Goal: Task Accomplishment & Management: Use online tool/utility

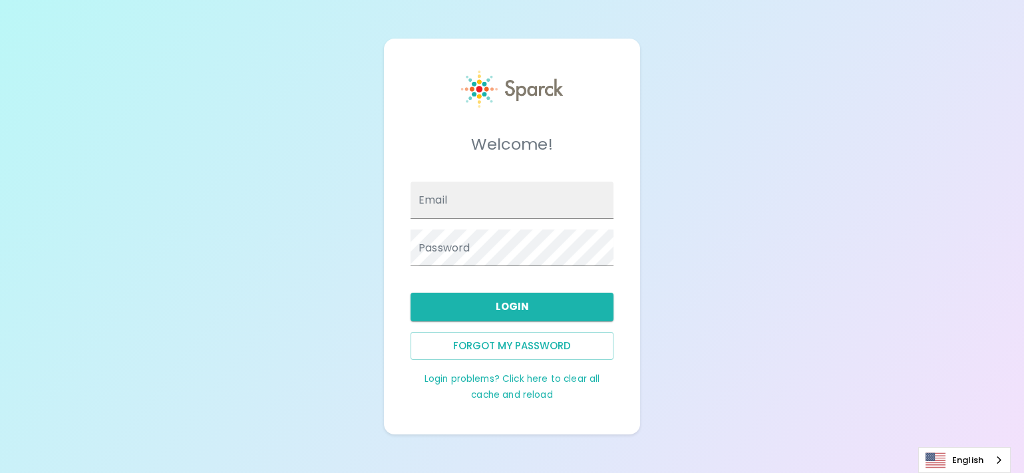
type input "[PERSON_NAME][EMAIL_ADDRESS][DOMAIN_NAME]"
click at [510, 303] on button "Login" at bounding box center [512, 307] width 203 height 28
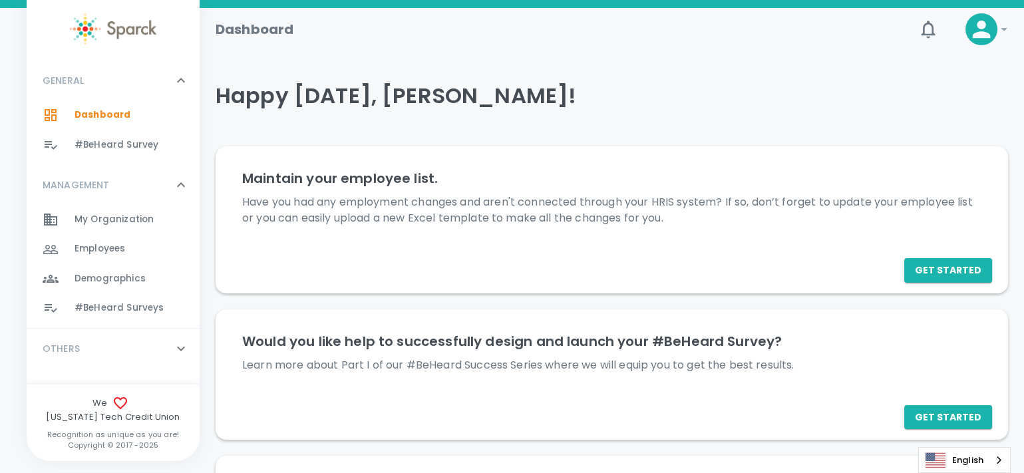
click at [113, 305] on span "#BeHeard Surveys" at bounding box center [119, 307] width 89 height 13
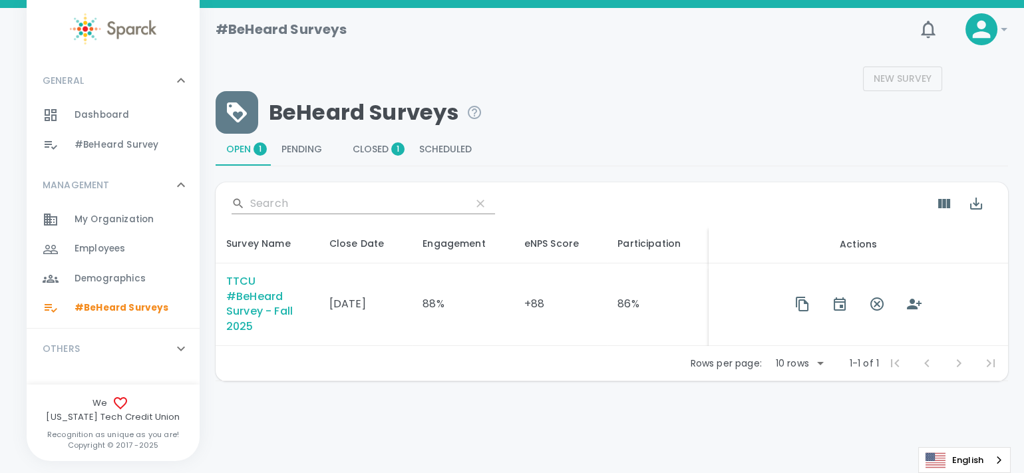
click at [250, 308] on div "TTCU #BeHeard Survey - Fall 2025" at bounding box center [267, 304] width 82 height 61
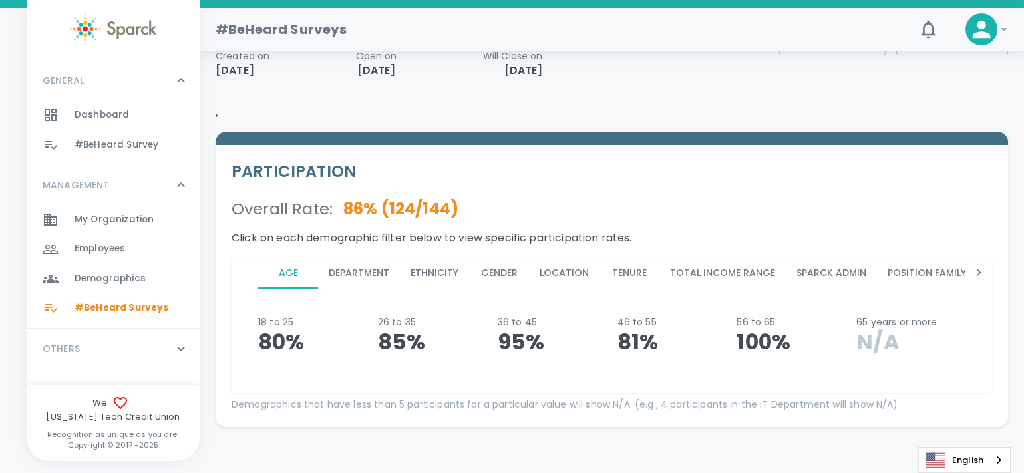
scroll to position [122, 0]
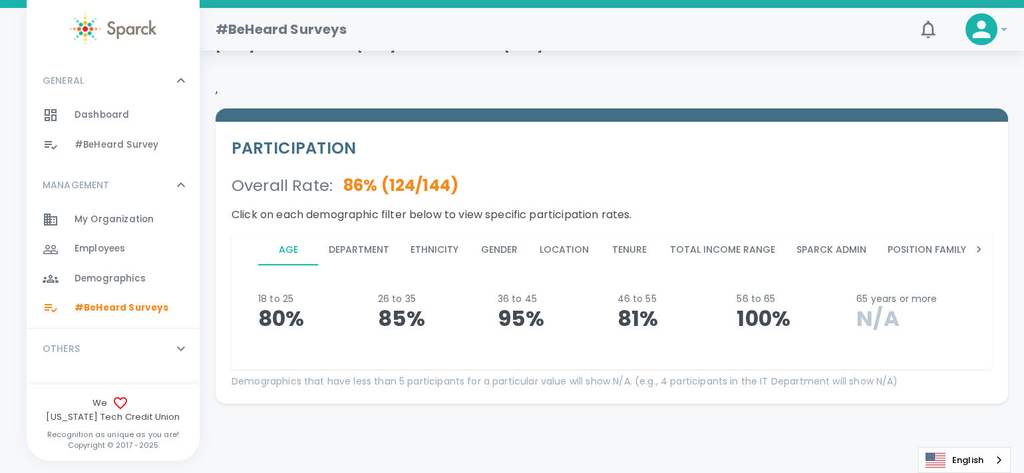
click at [372, 246] on button "Department" at bounding box center [359, 250] width 82 height 32
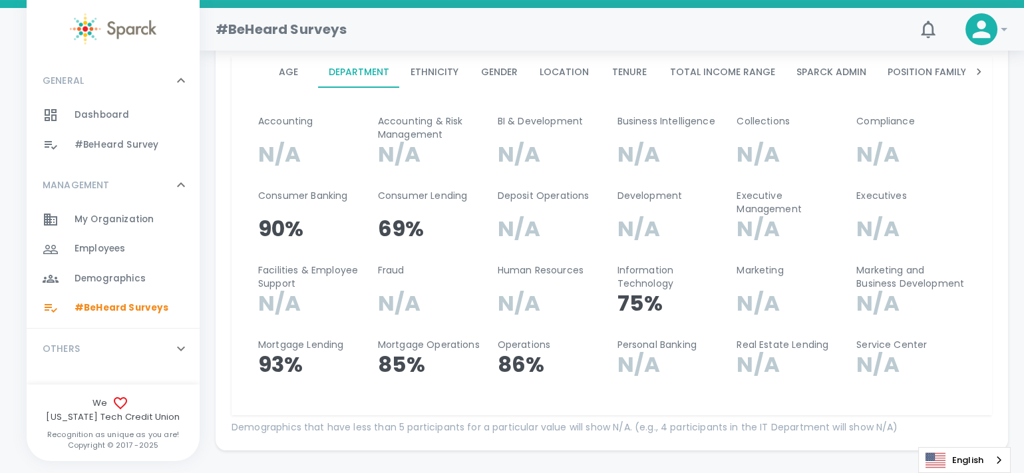
scroll to position [307, 0]
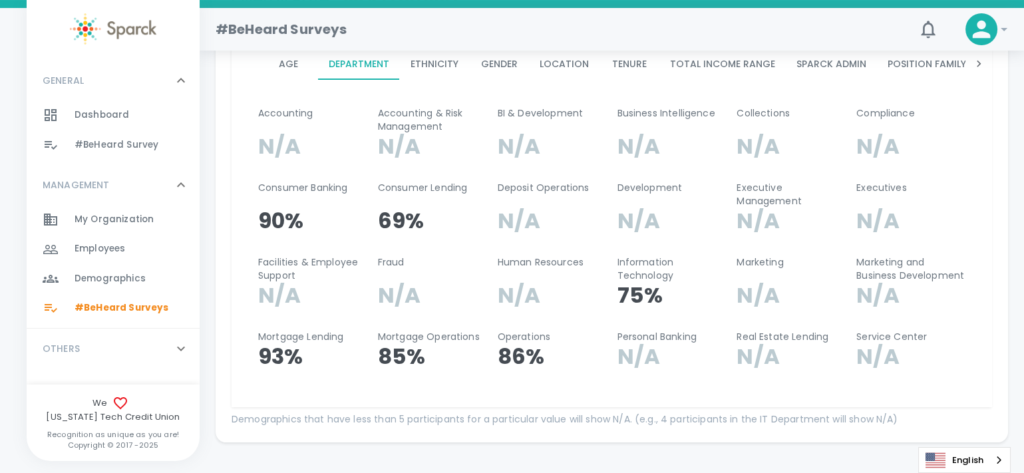
click at [572, 69] on button "Location" at bounding box center [564, 64] width 71 height 32
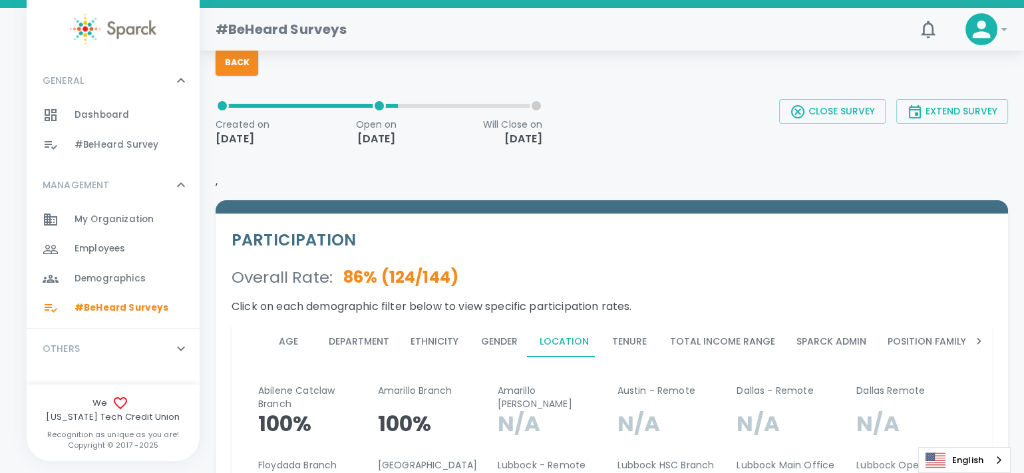
scroll to position [0, 0]
